Goal: Transaction & Acquisition: Purchase product/service

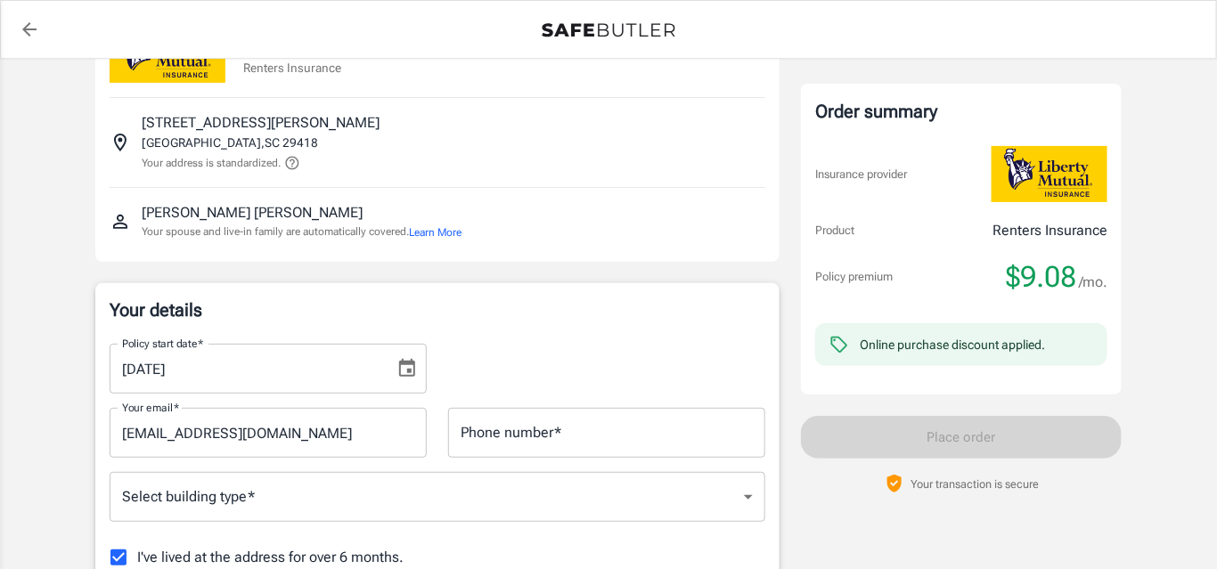
scroll to position [108, 0]
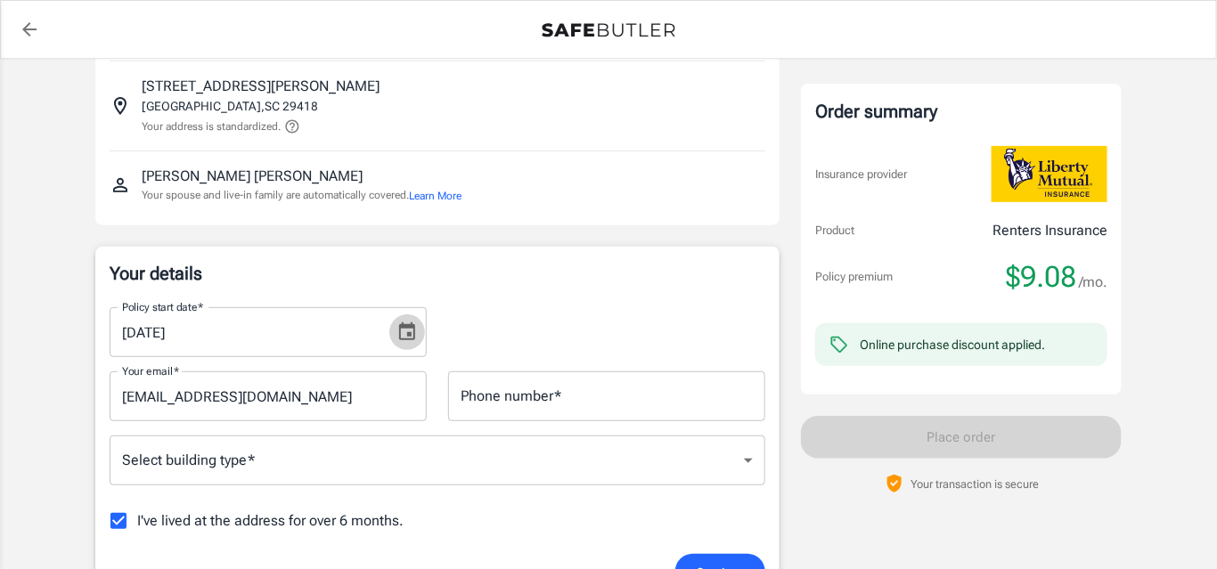
click at [411, 333] on icon "Choose date, selected date is Aug 27, 2025" at bounding box center [407, 331] width 16 height 18
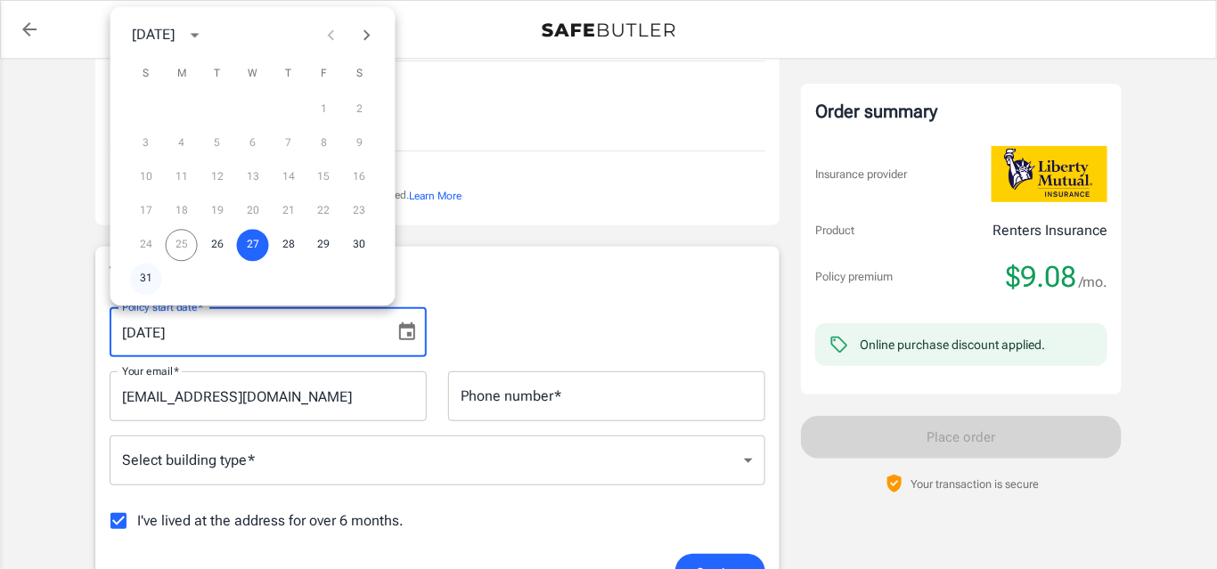
click at [147, 277] on button "31" at bounding box center [146, 279] width 32 height 32
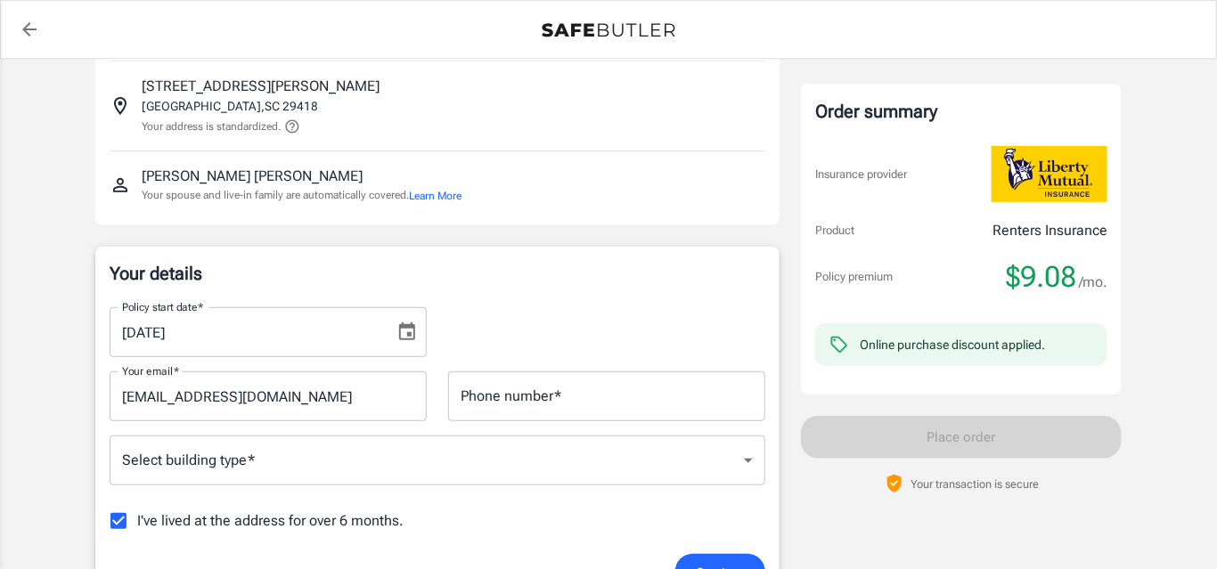
type input "[DATE]"
click at [526, 399] on input "Phone number   *" at bounding box center [606, 396] width 317 height 50
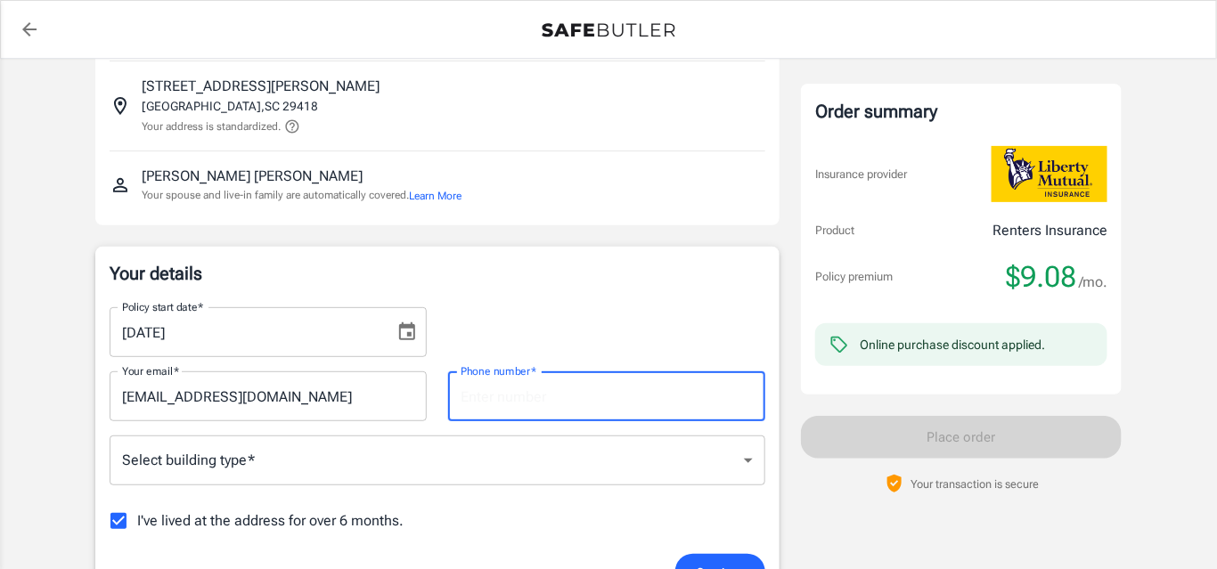
type input "8434371760"
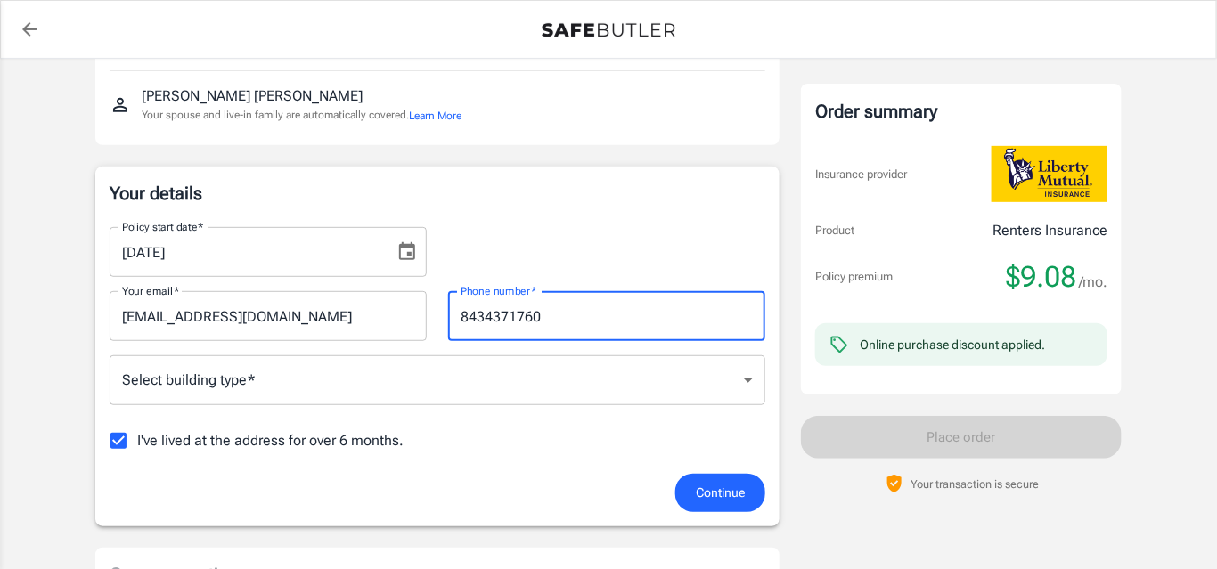
scroll to position [189, 0]
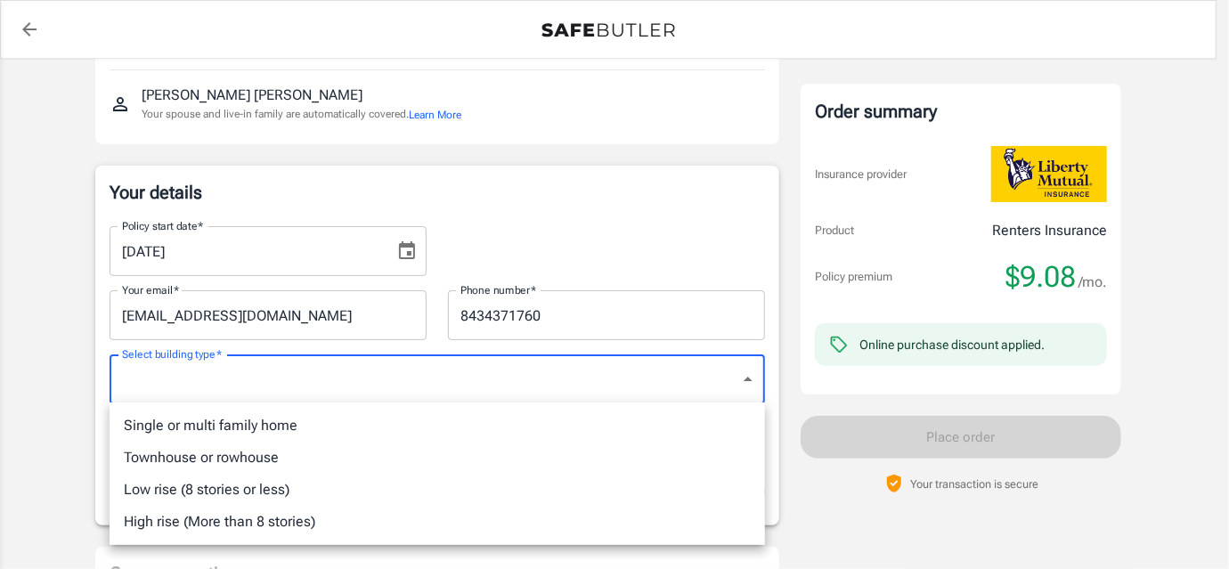
click at [293, 461] on li "Townhouse or rowhouse" at bounding box center [438, 458] width 656 height 32
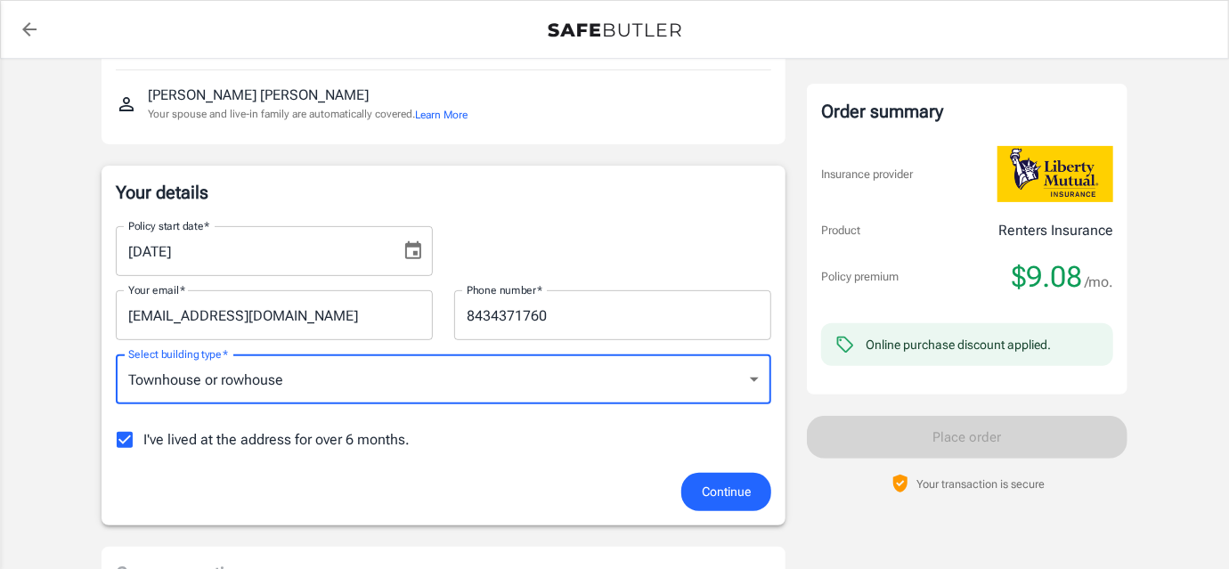
type input "townhouse"
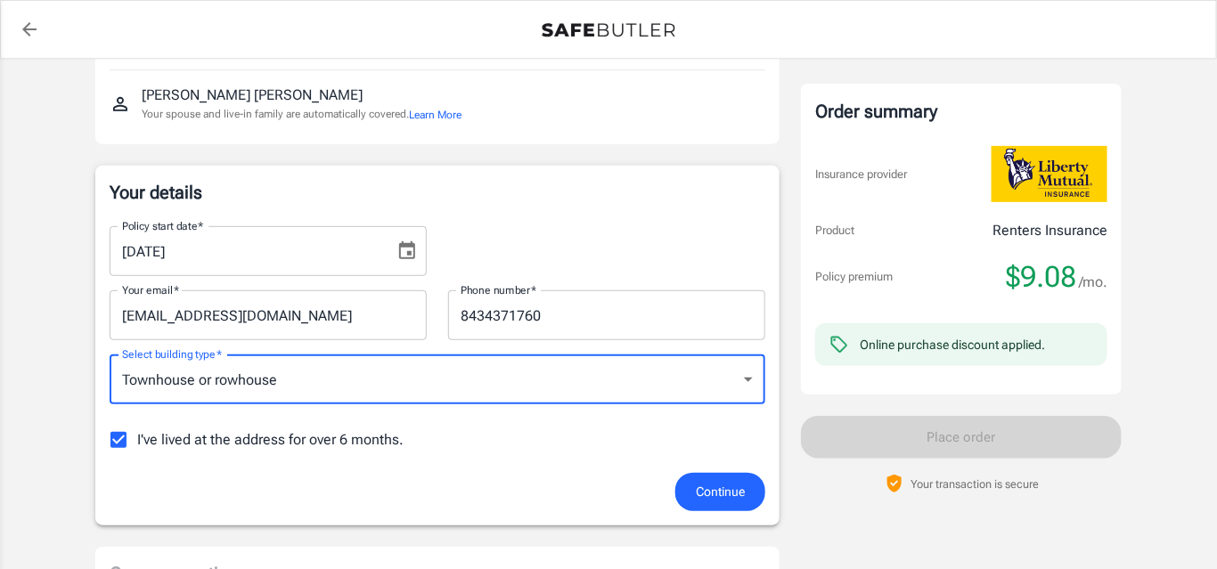
click at [117, 438] on input "I've lived at the address for over 6 months." at bounding box center [118, 439] width 37 height 37
checkbox input "false"
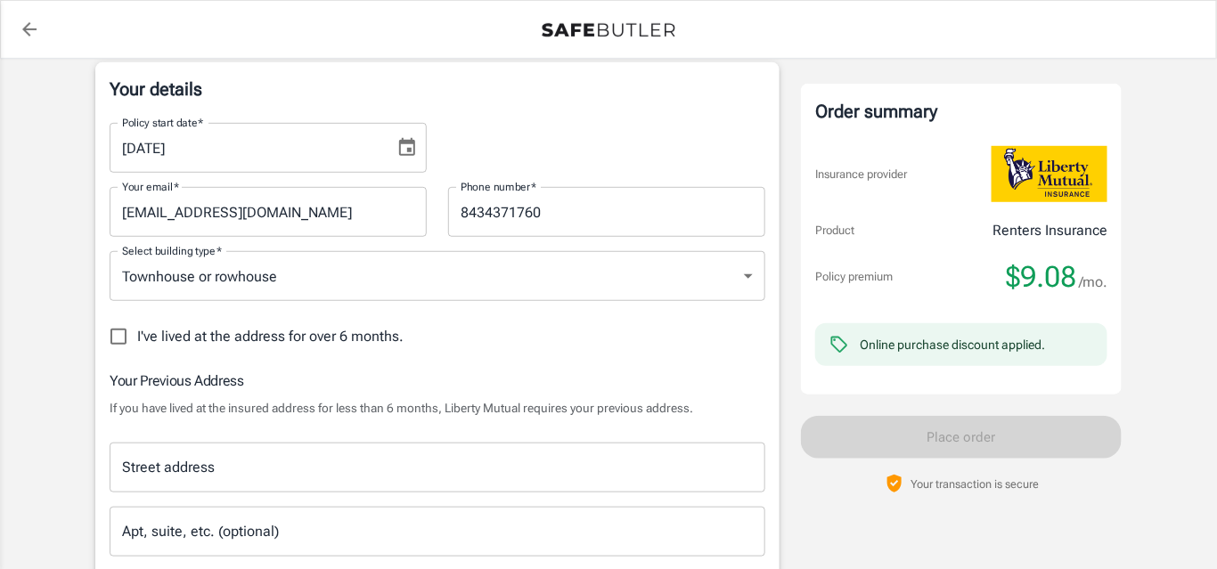
scroll to position [323, 0]
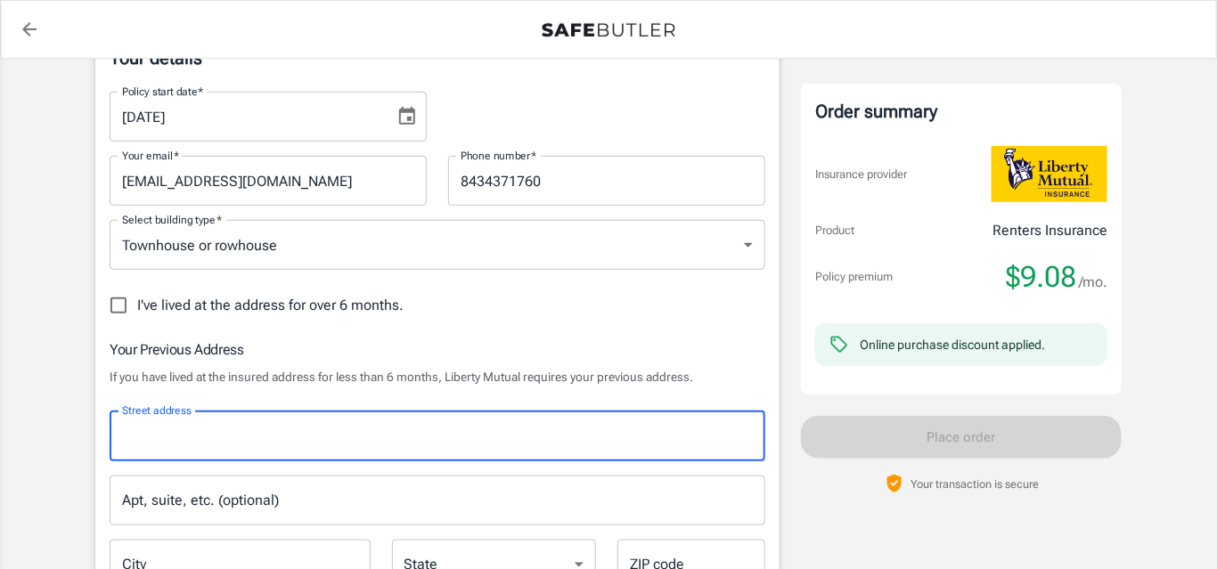
click at [173, 441] on input "Street address" at bounding box center [438, 437] width 640 height 34
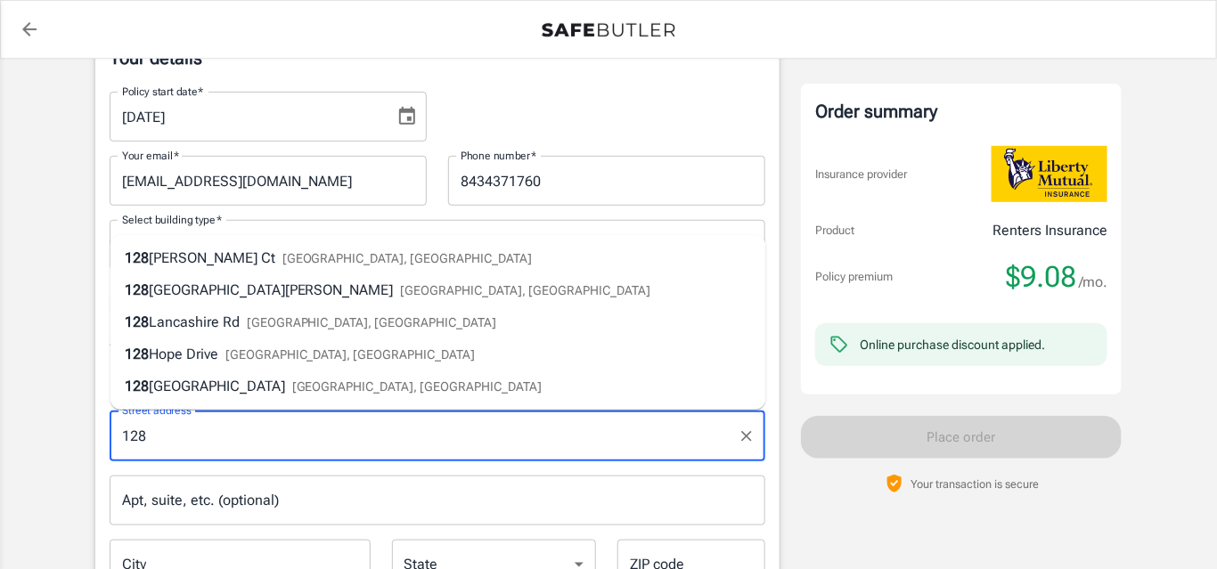
type input "[STREET_ADDRESS]"
type input "townhouse"
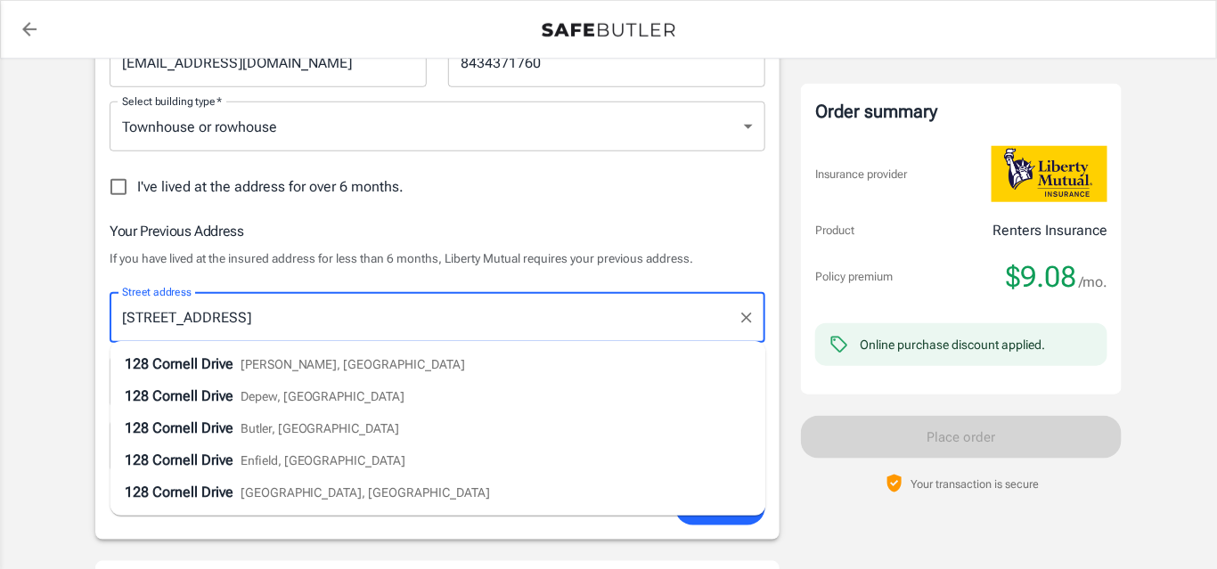
scroll to position [458, 0]
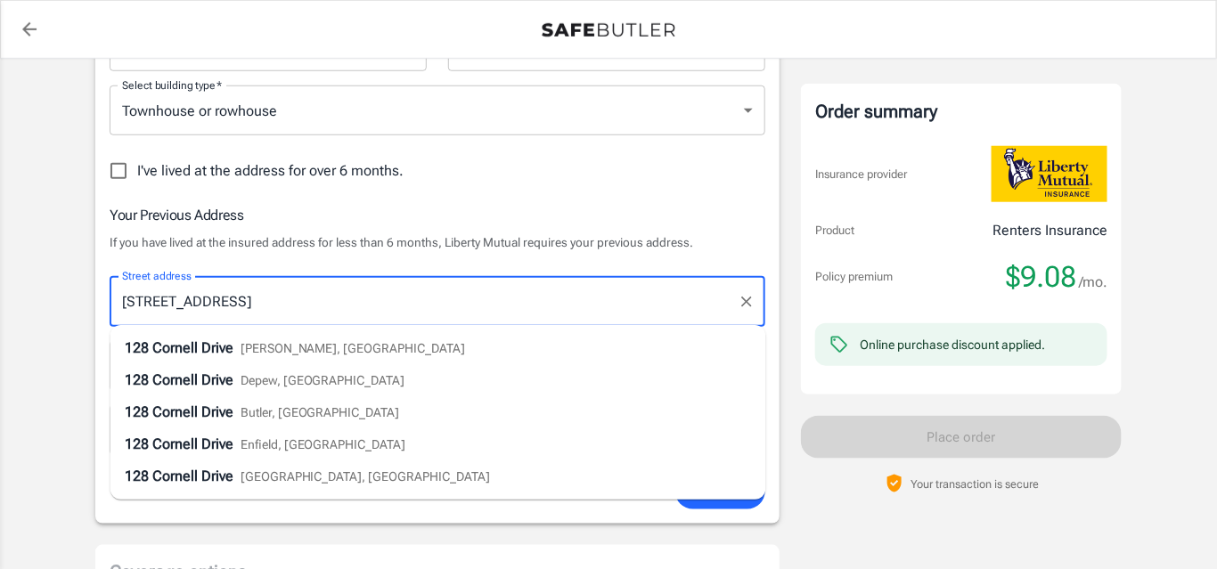
click at [214, 345] on span "Cornell Drive" at bounding box center [192, 347] width 81 height 17
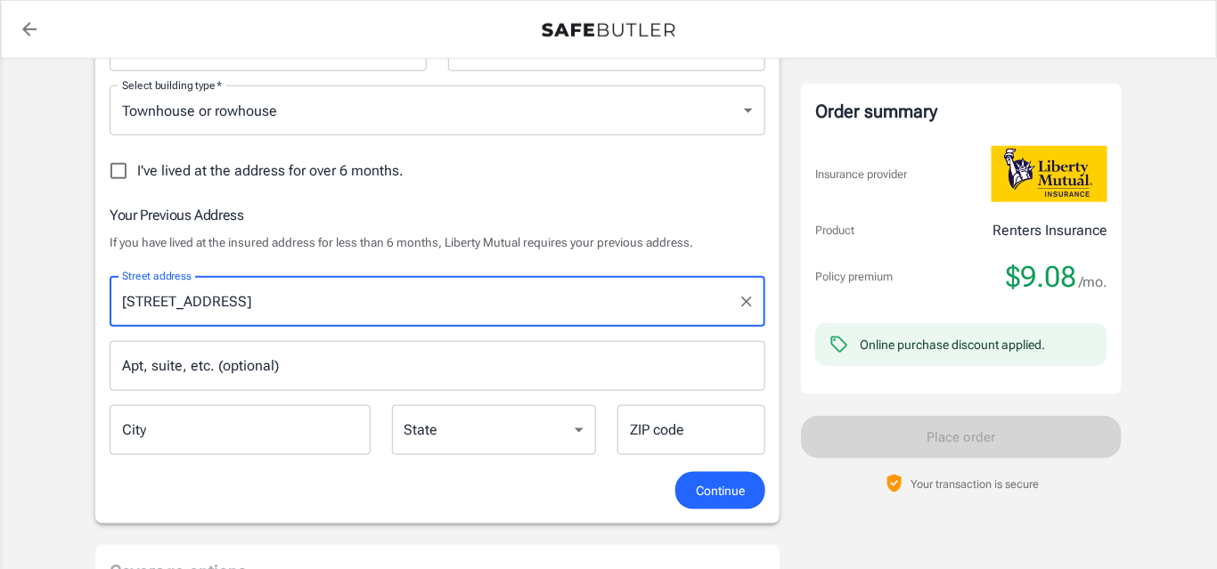
type input "[PERSON_NAME]"
select select "SC"
type input "29456"
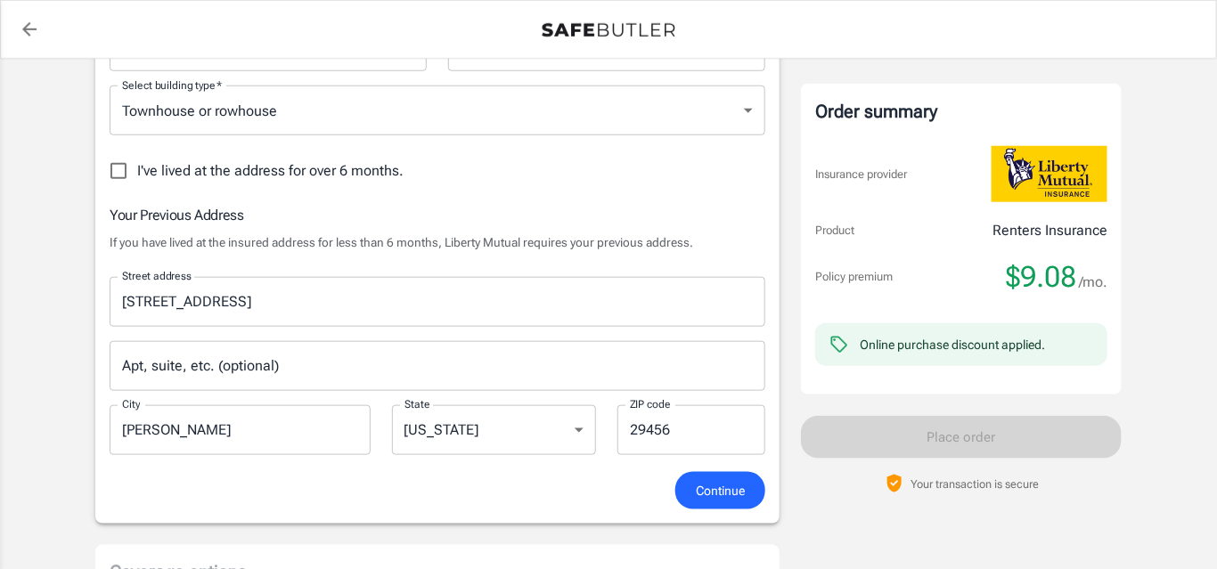
click at [703, 484] on span "Continue" at bounding box center [720, 491] width 49 height 22
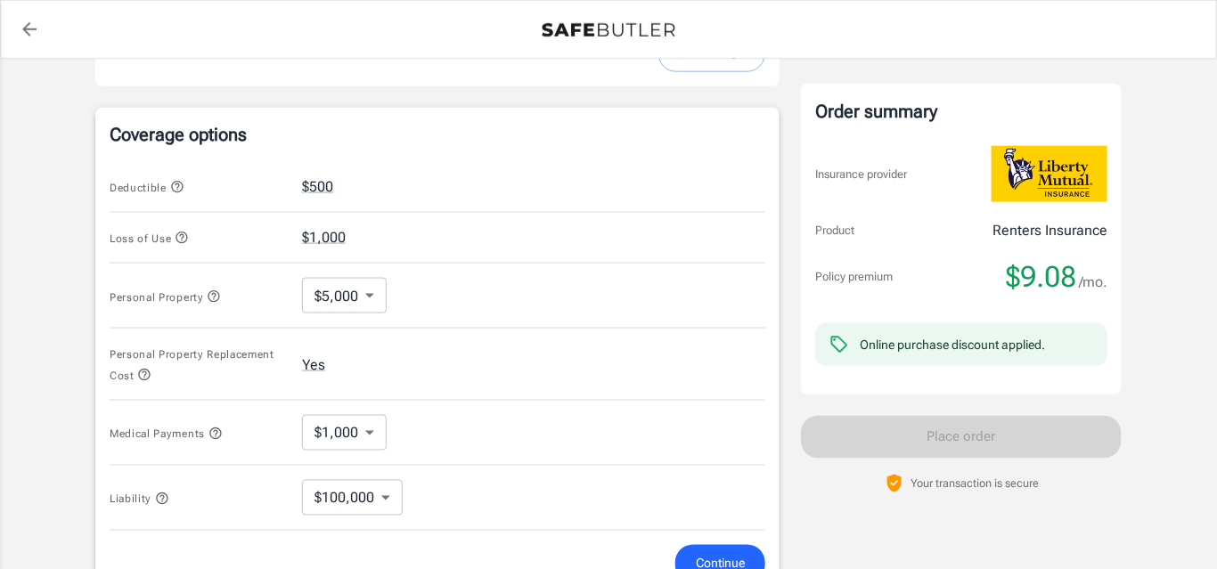
scroll to position [758, 0]
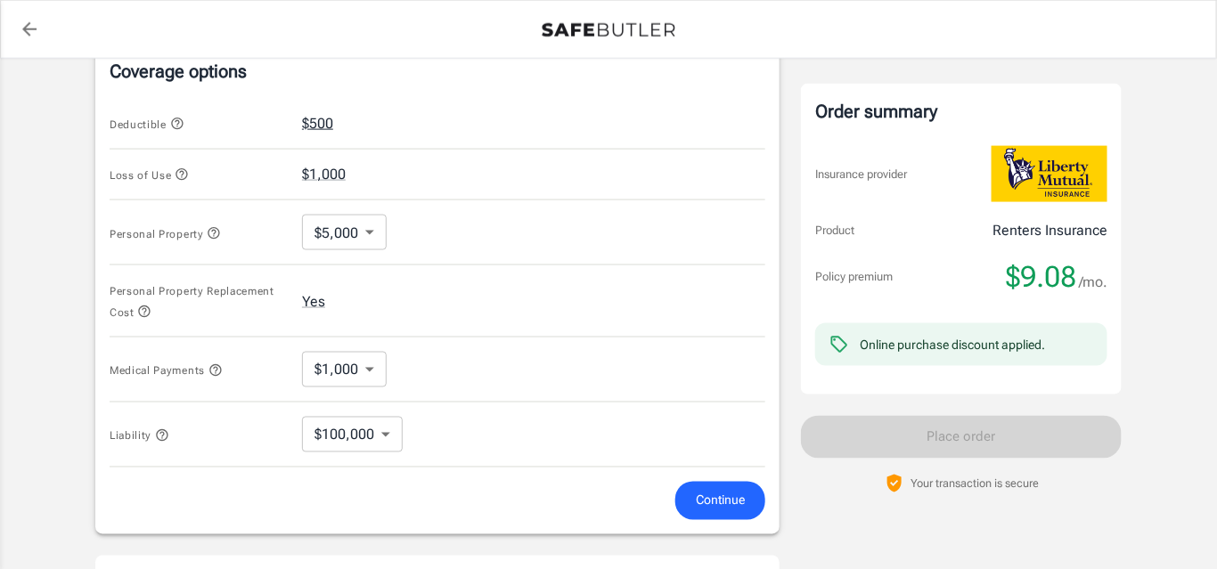
click at [314, 121] on button "$500" at bounding box center [317, 123] width 31 height 21
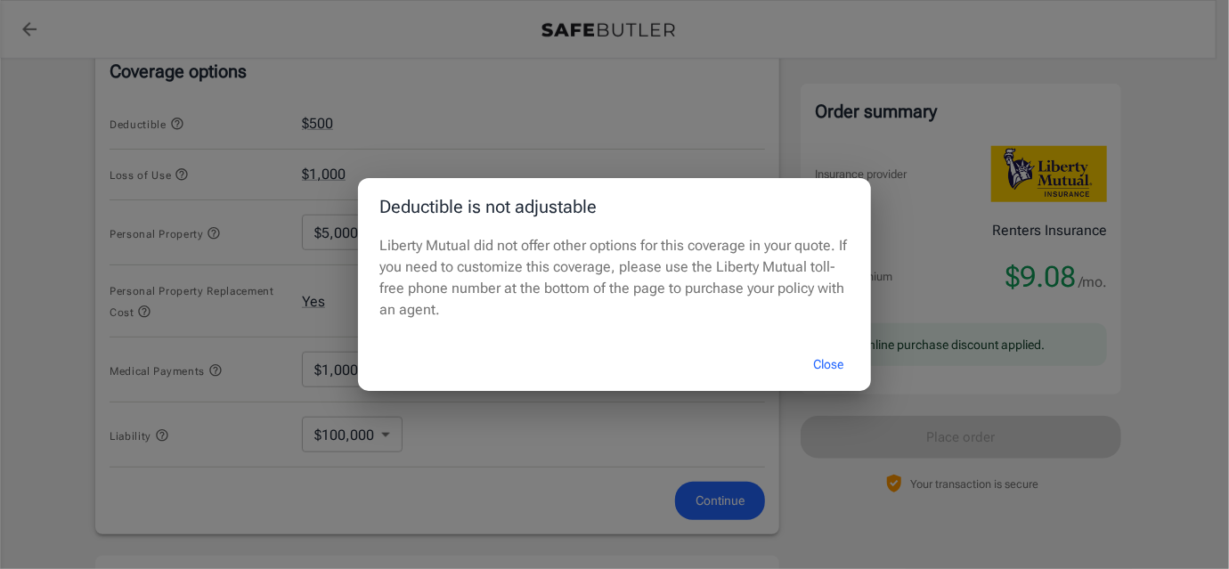
click at [821, 363] on button "Close" at bounding box center [828, 365] width 71 height 38
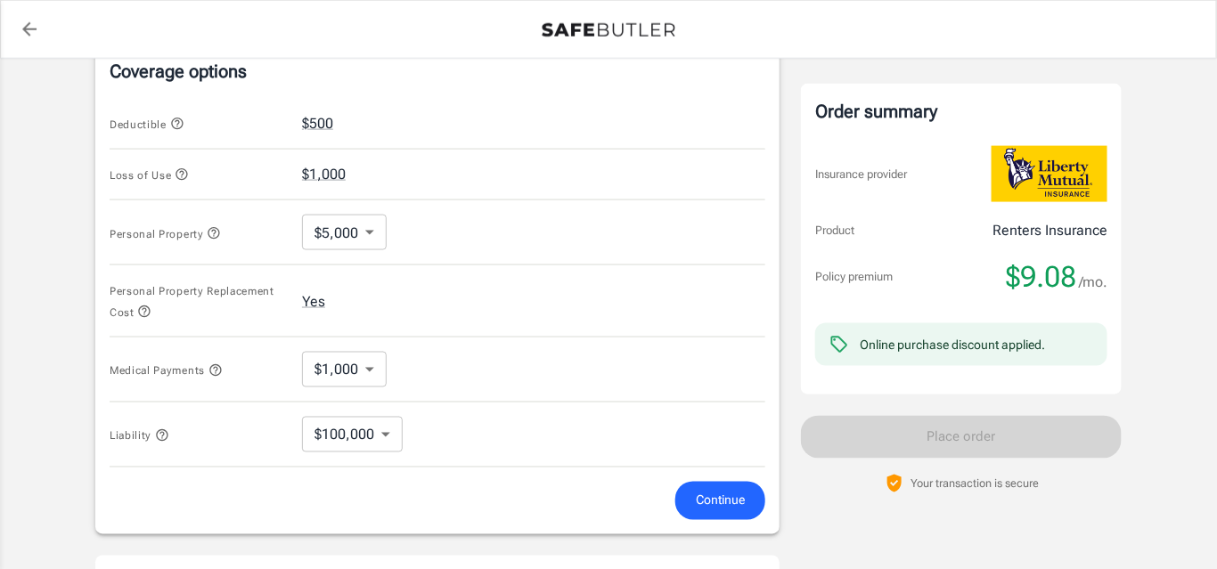
click at [373, 229] on body "Policy premium $ 9.08 /mo Liberty Mutual Renters Insurance [STREET_ADDRESS][PER…" at bounding box center [608, 117] width 1217 height 1751
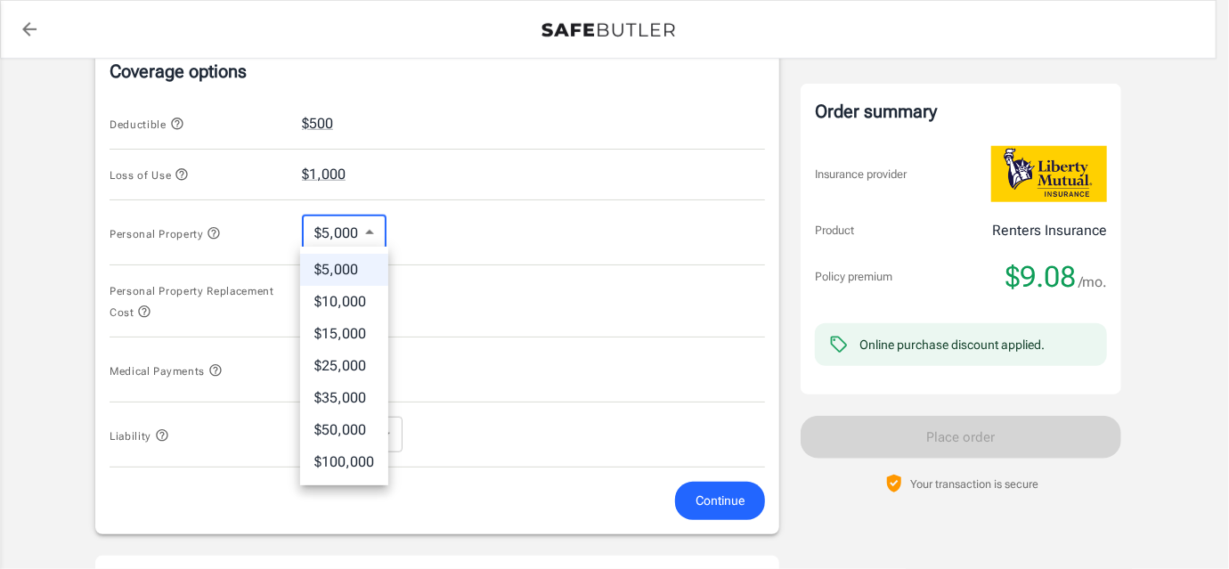
click at [347, 294] on li "$10,000" at bounding box center [344, 302] width 88 height 32
type input "10000"
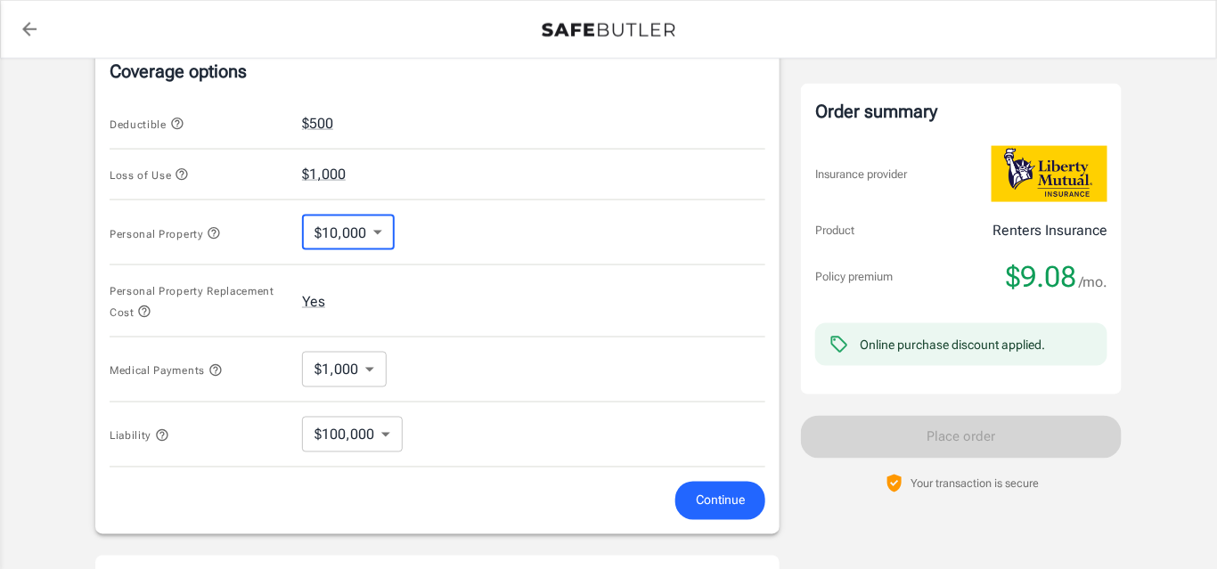
click at [486, 280] on div "Personal Property Replacement Cost Yes" at bounding box center [438, 301] width 656 height 72
click at [721, 493] on span "Continue" at bounding box center [720, 501] width 49 height 22
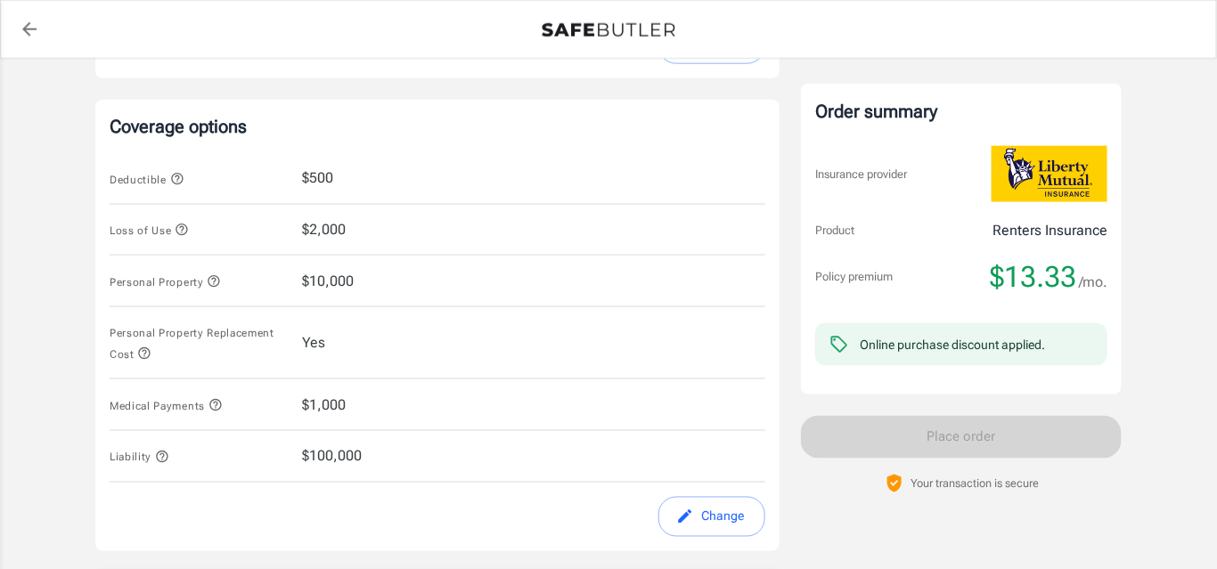
scroll to position [687, 0]
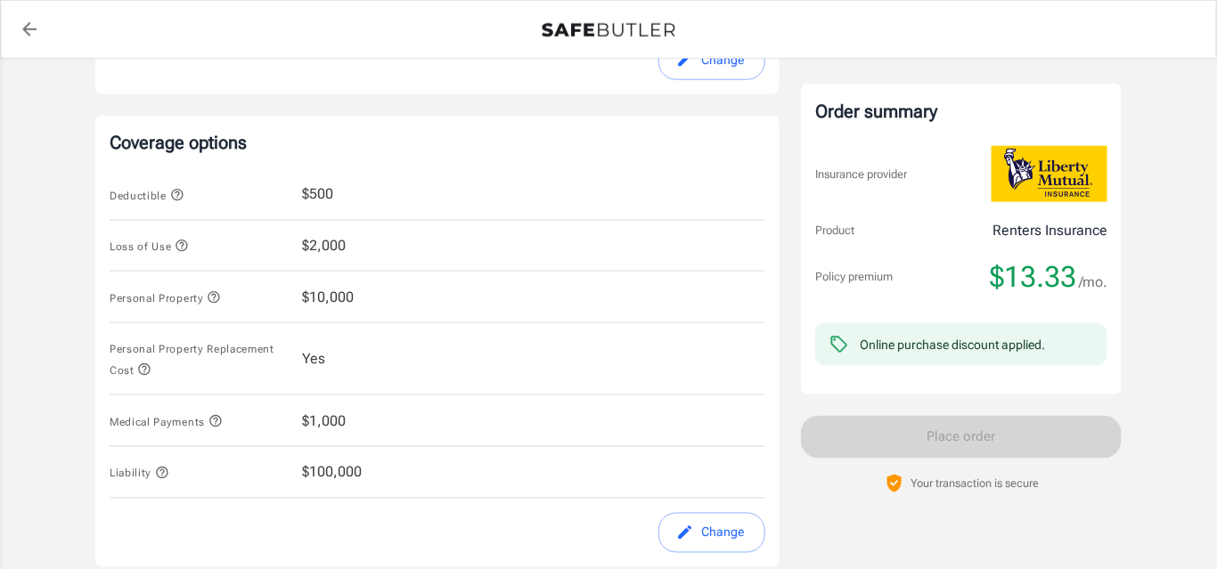
click at [178, 241] on icon "button" at bounding box center [182, 247] width 12 height 12
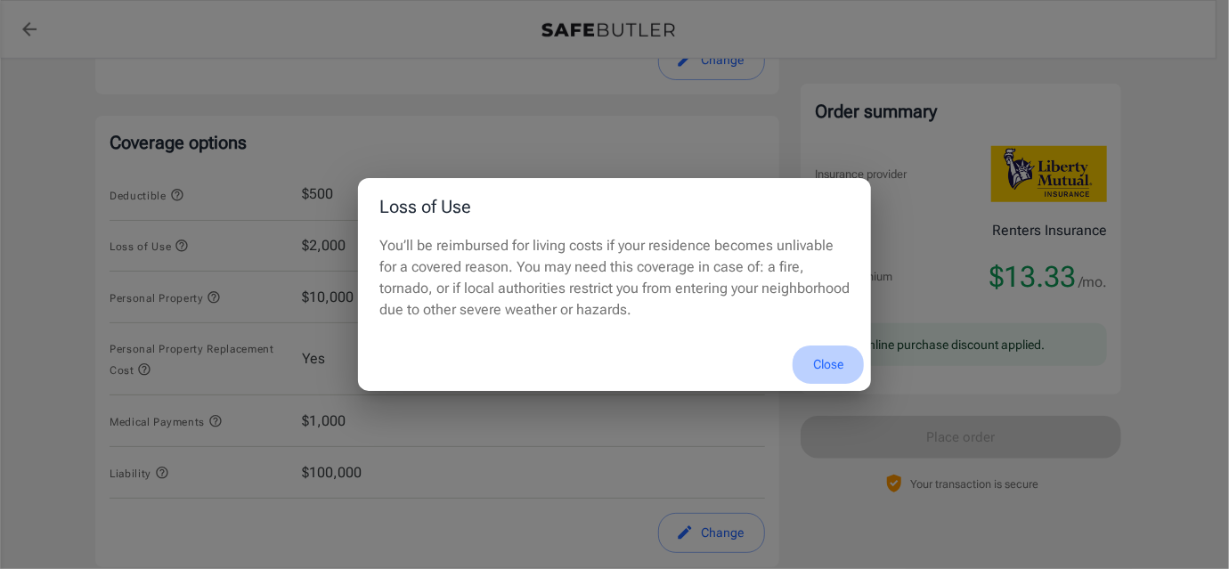
click at [836, 367] on button "Close" at bounding box center [828, 365] width 71 height 38
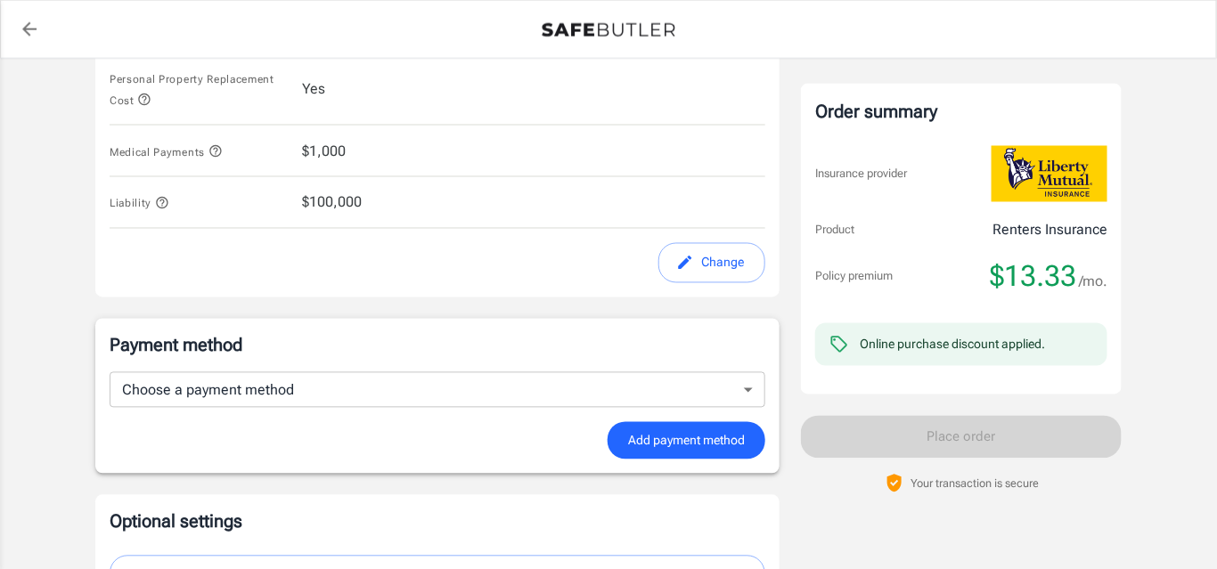
scroll to position [983, 0]
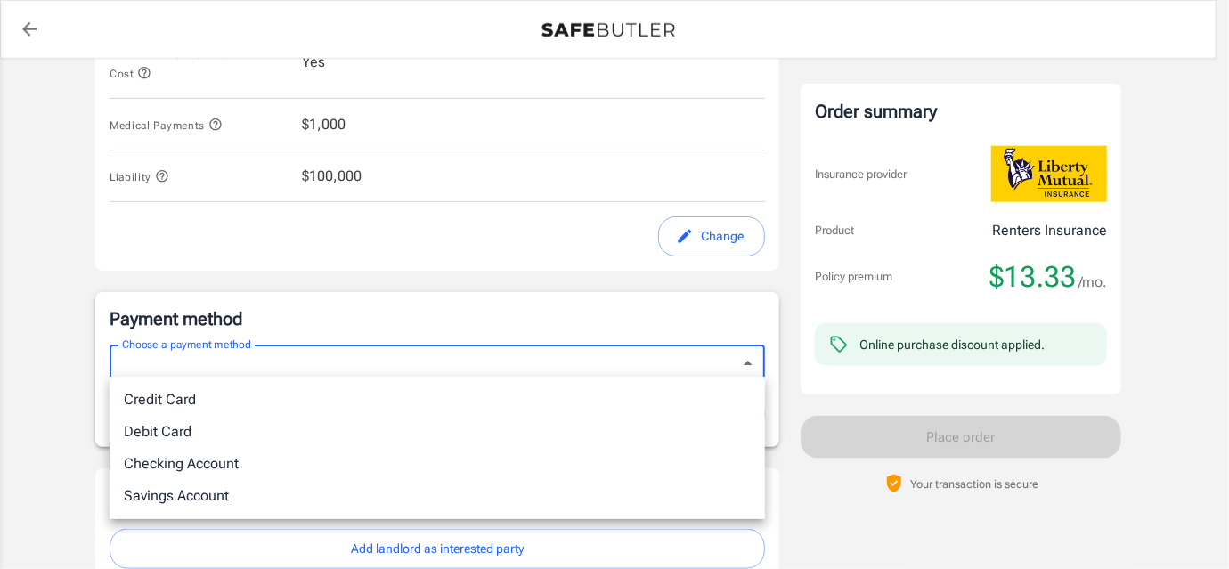
click at [614, 427] on li "Debit Card" at bounding box center [438, 432] width 656 height 32
type input "debit"
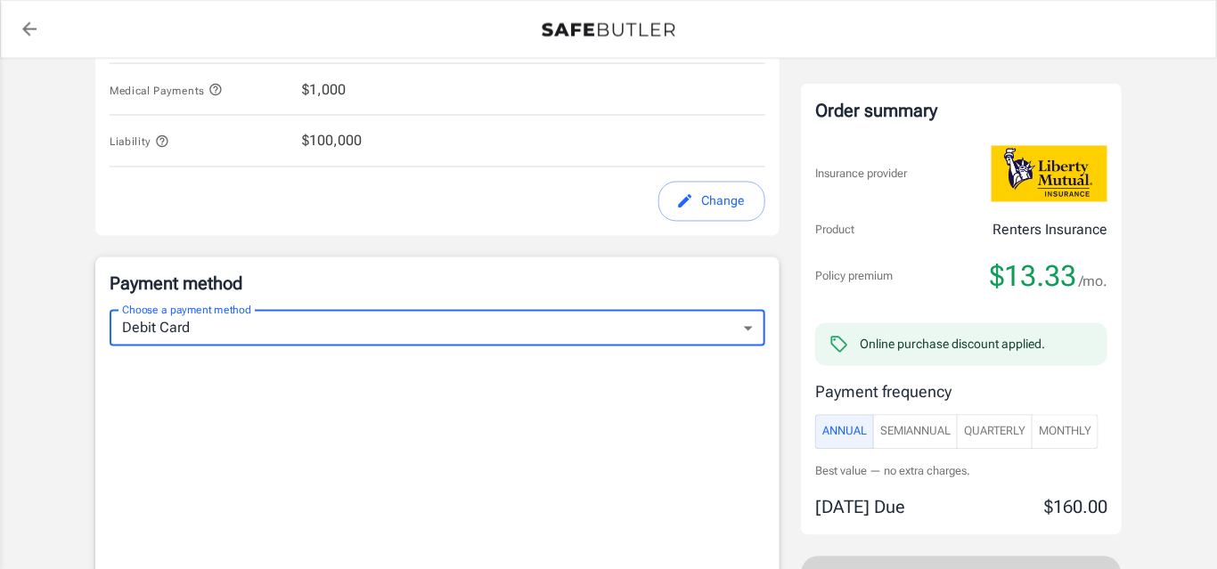
scroll to position [1064, 0]
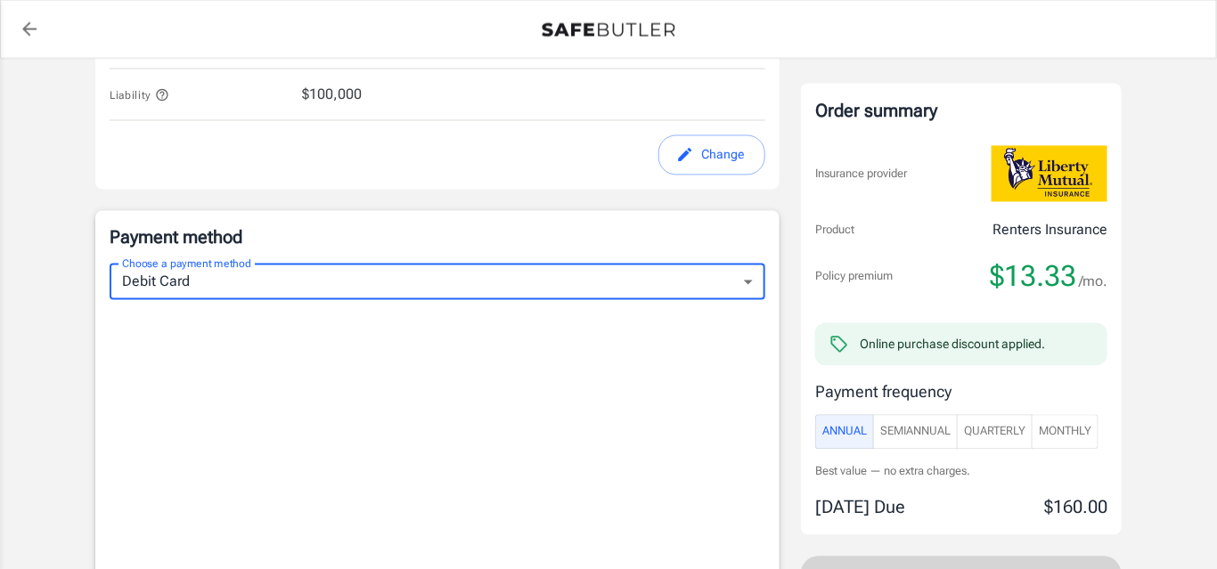
click at [1078, 432] on span "Monthly" at bounding box center [1065, 432] width 53 height 20
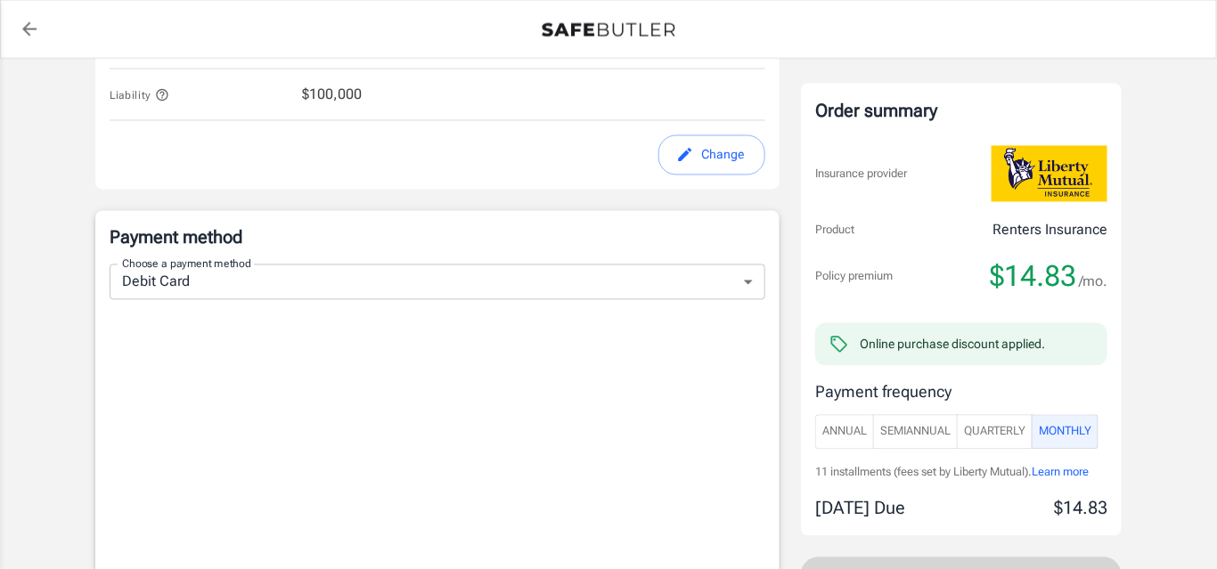
click at [1014, 424] on span "Quarterly" at bounding box center [994, 432] width 61 height 20
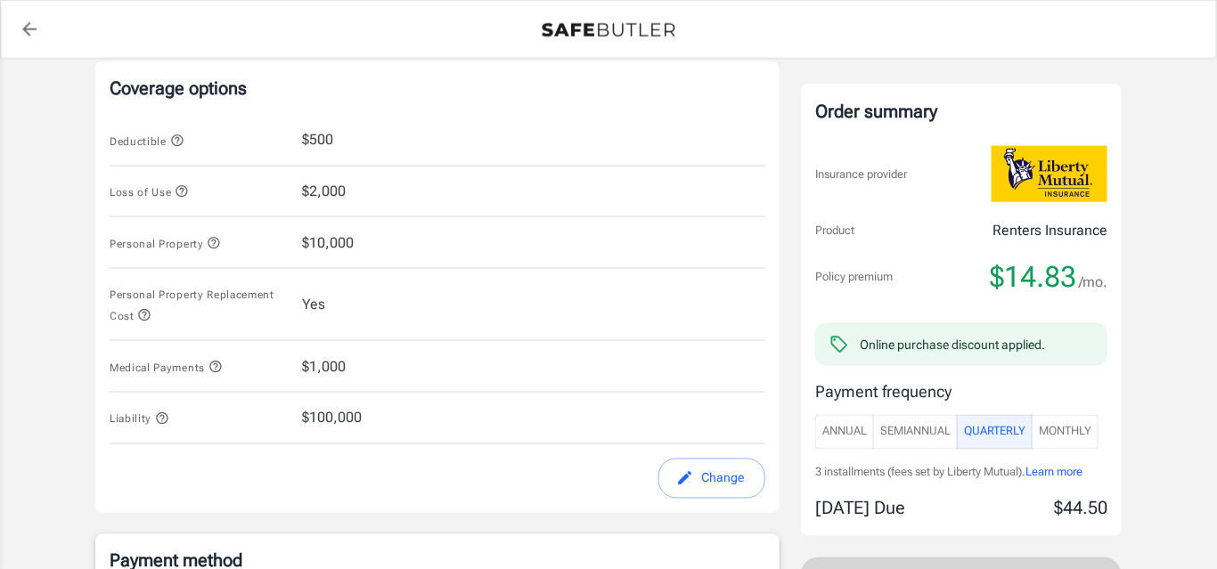
scroll to position [588, 0]
